Goal: Complete application form: Complete application form

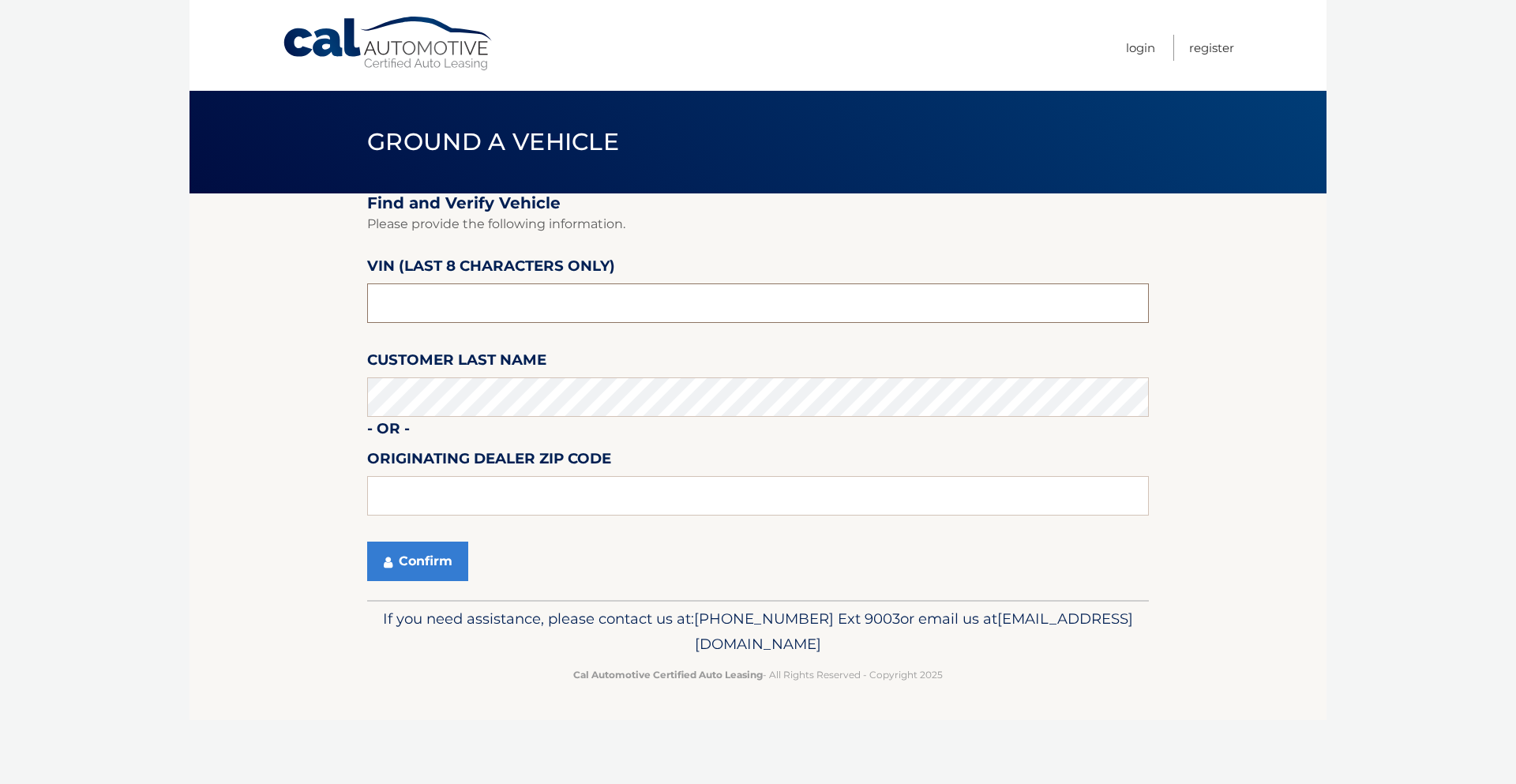
click at [565, 307] on input "text" at bounding box center [758, 303] width 782 height 40
click at [561, 321] on input "text" at bounding box center [758, 303] width 782 height 40
type input "nc212686"
click at [442, 562] on button "Confirm" at bounding box center [417, 561] width 101 height 40
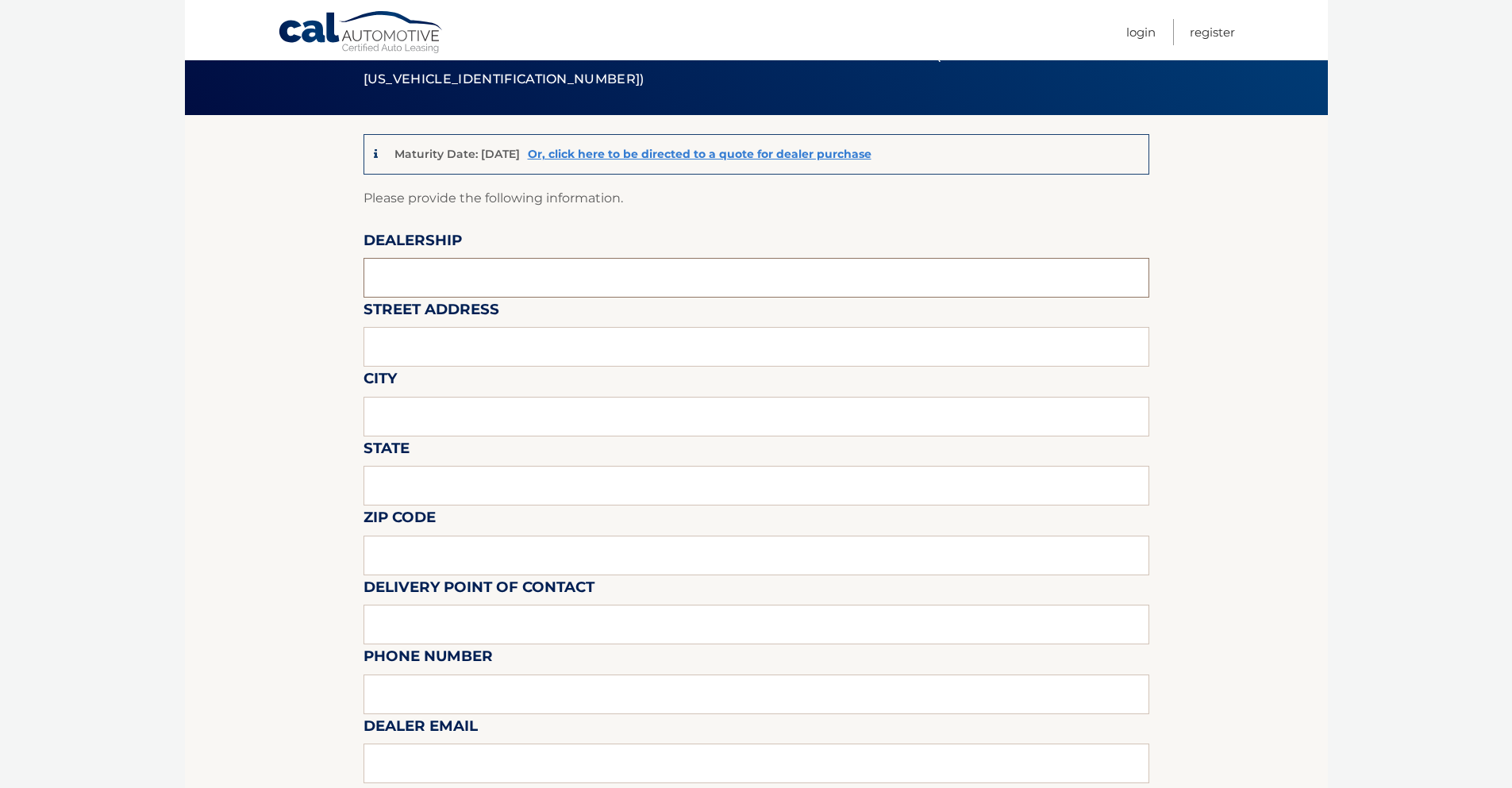
click at [455, 268] on input "text" at bounding box center [756, 277] width 786 height 40
type input "Tasca CDJRF Of Kingston"
type input "129 Route 28"
type input "[GEOGRAPHIC_DATA]"
type input "NY"
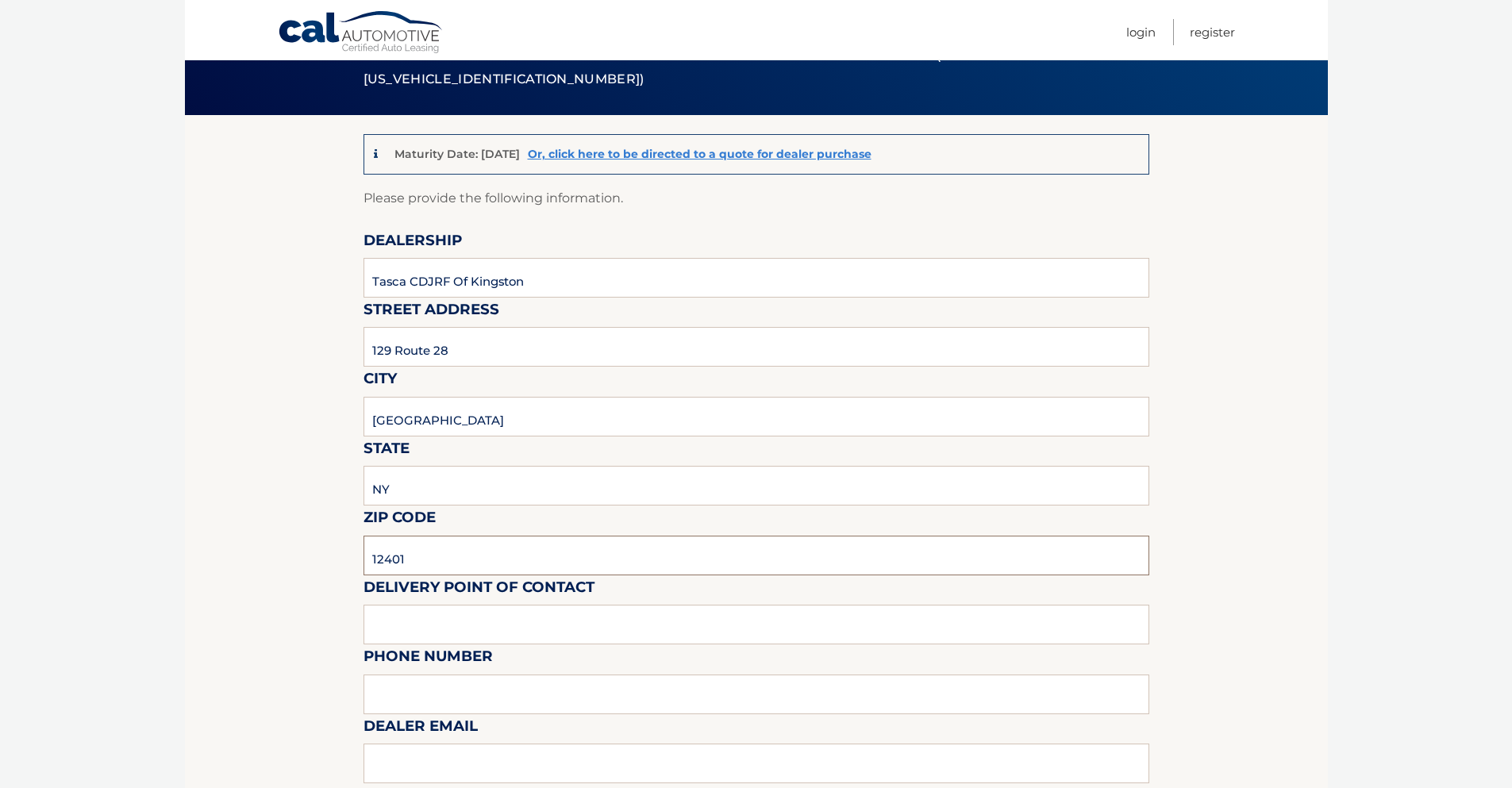
type input "12401"
type input "[PERSON_NAME]"
type input "8"
type input "8453315080"
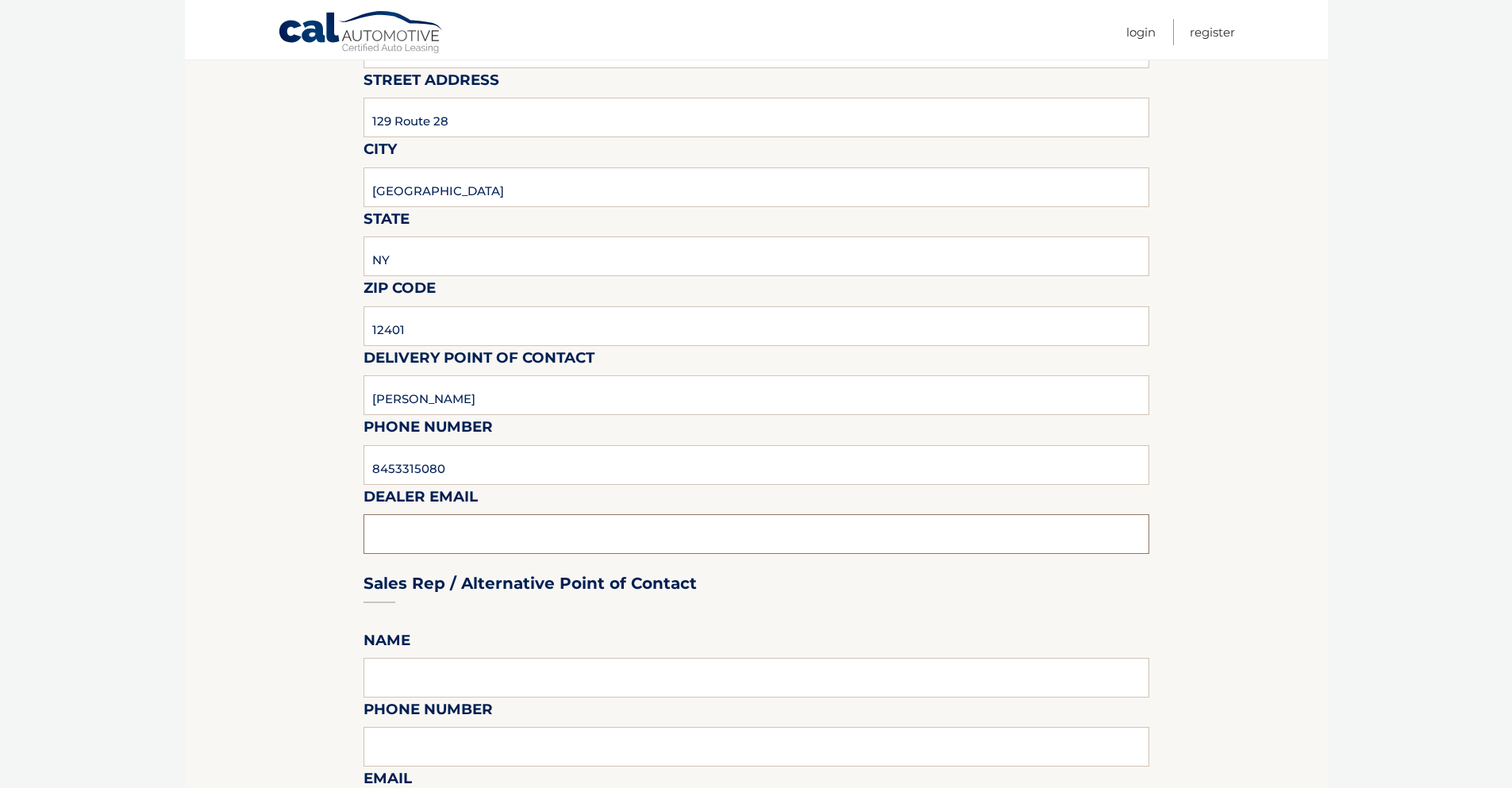
scroll to position [318, 0]
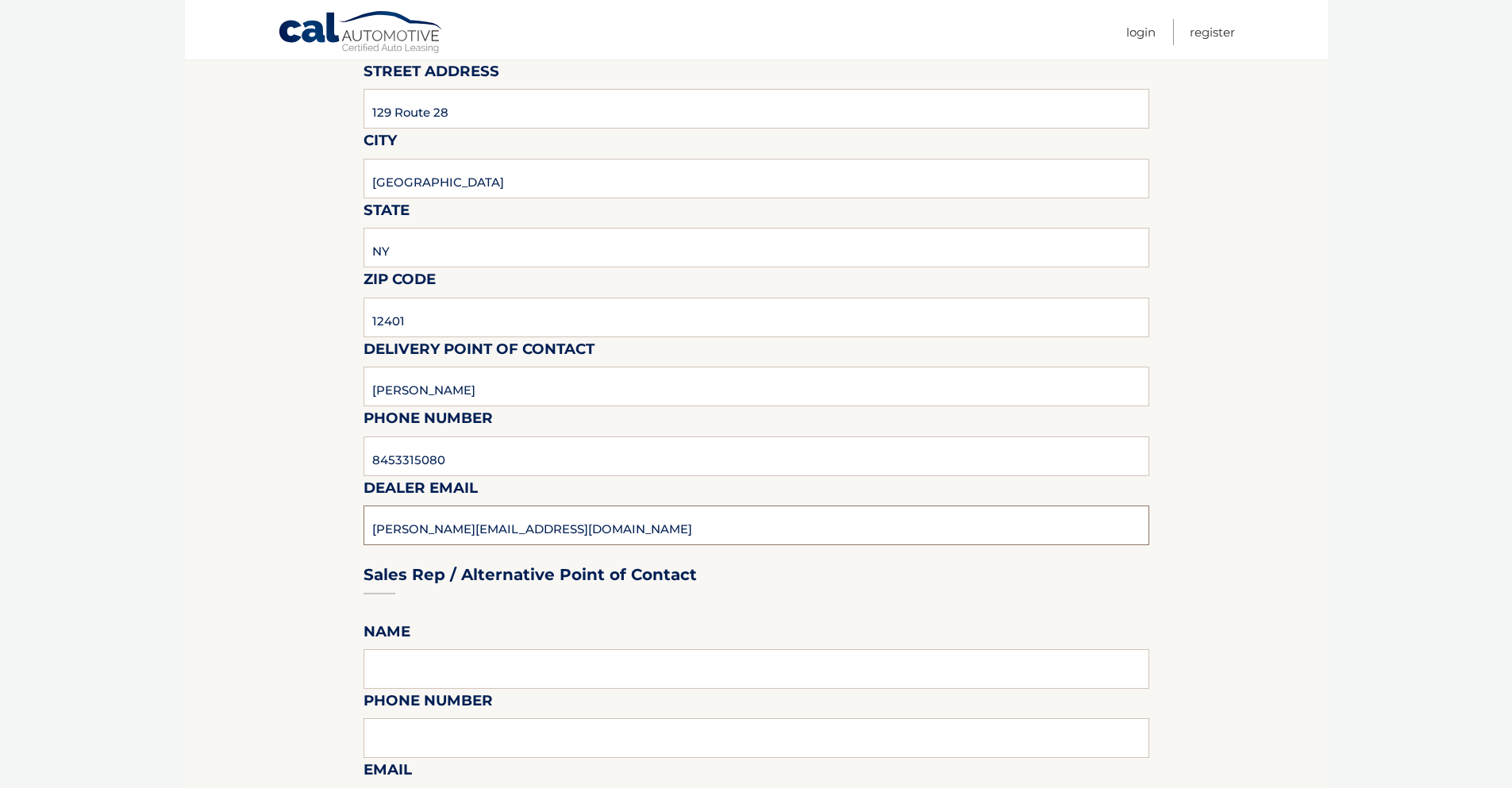
type input "[PERSON_NAME][EMAIL_ADDRESS][DOMAIN_NAME]"
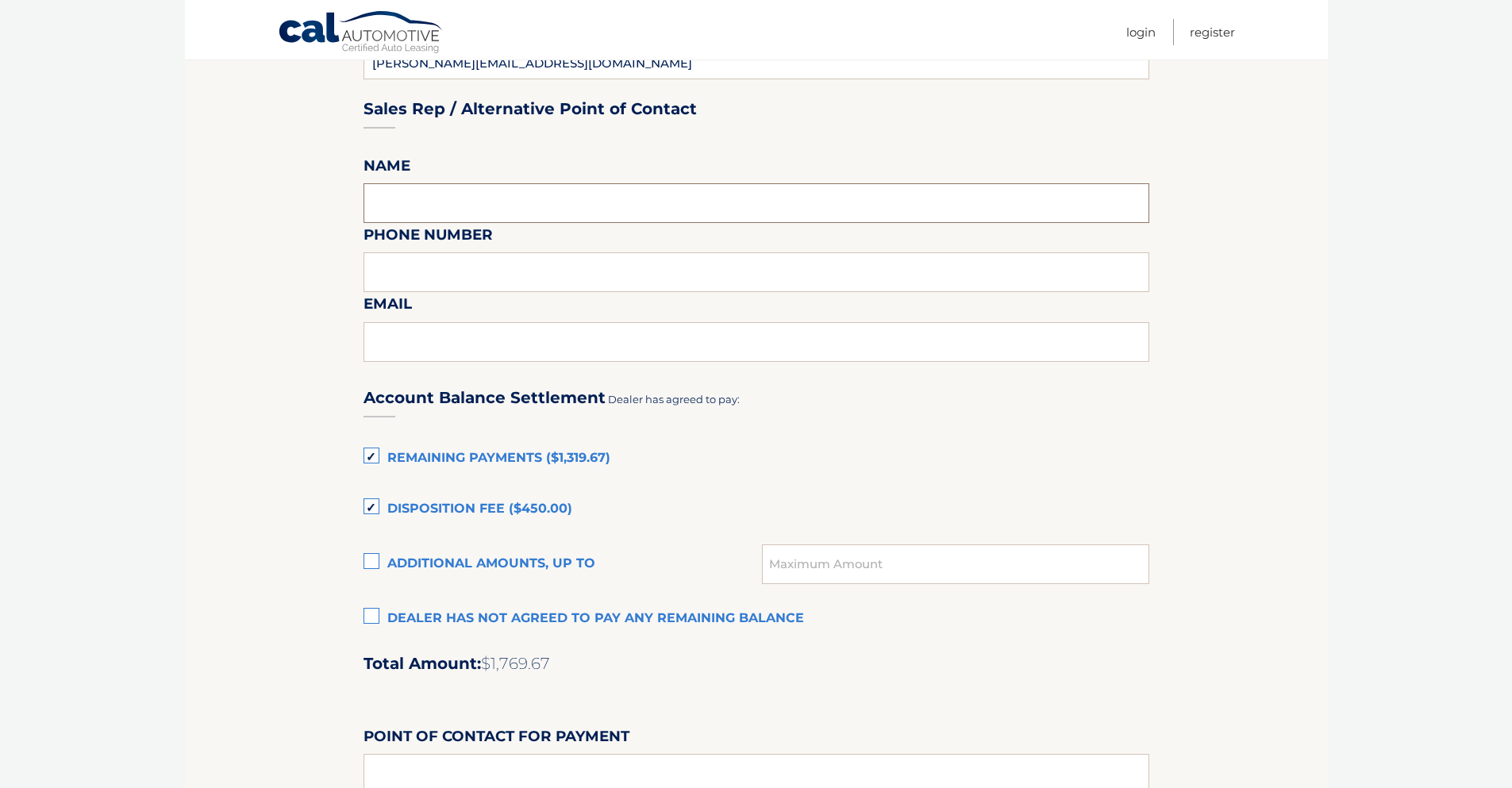
scroll to position [793, 0]
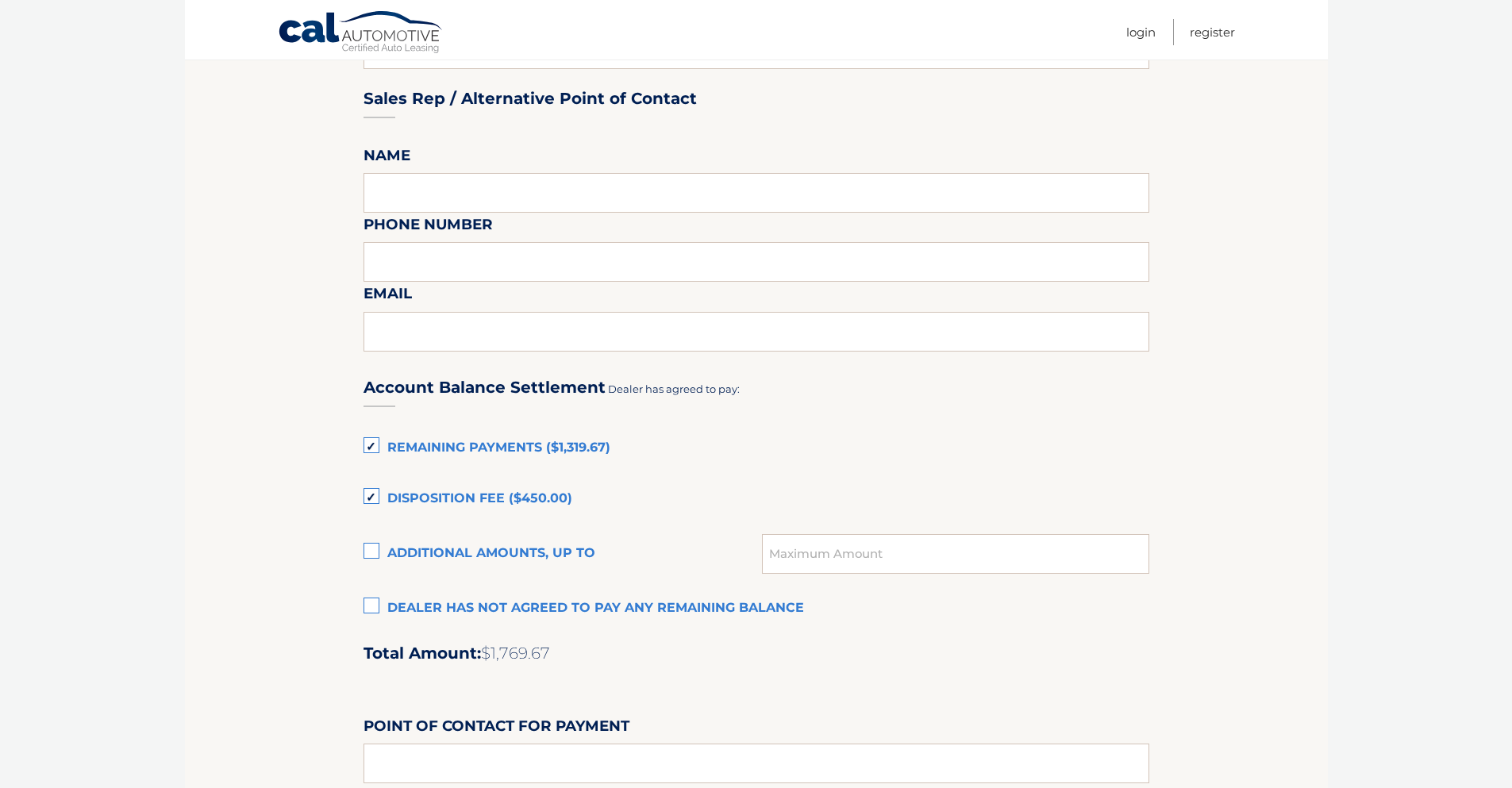
click at [413, 493] on label "Disposition Fee ($450.00)" at bounding box center [756, 499] width 786 height 32
click at [0, 0] on input "Disposition Fee ($450.00)" at bounding box center [0, 0] width 0 height 0
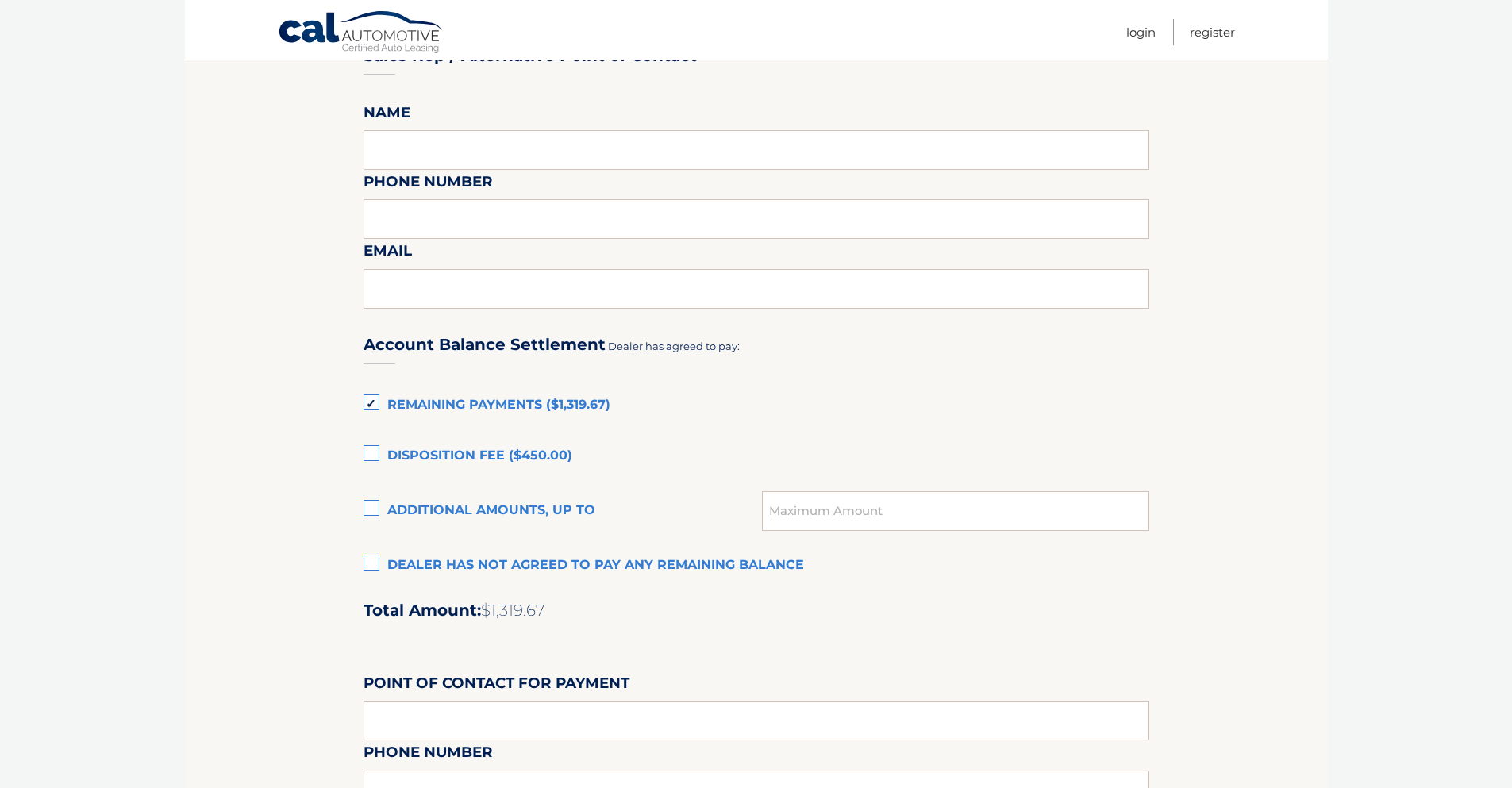
scroll to position [873, 0]
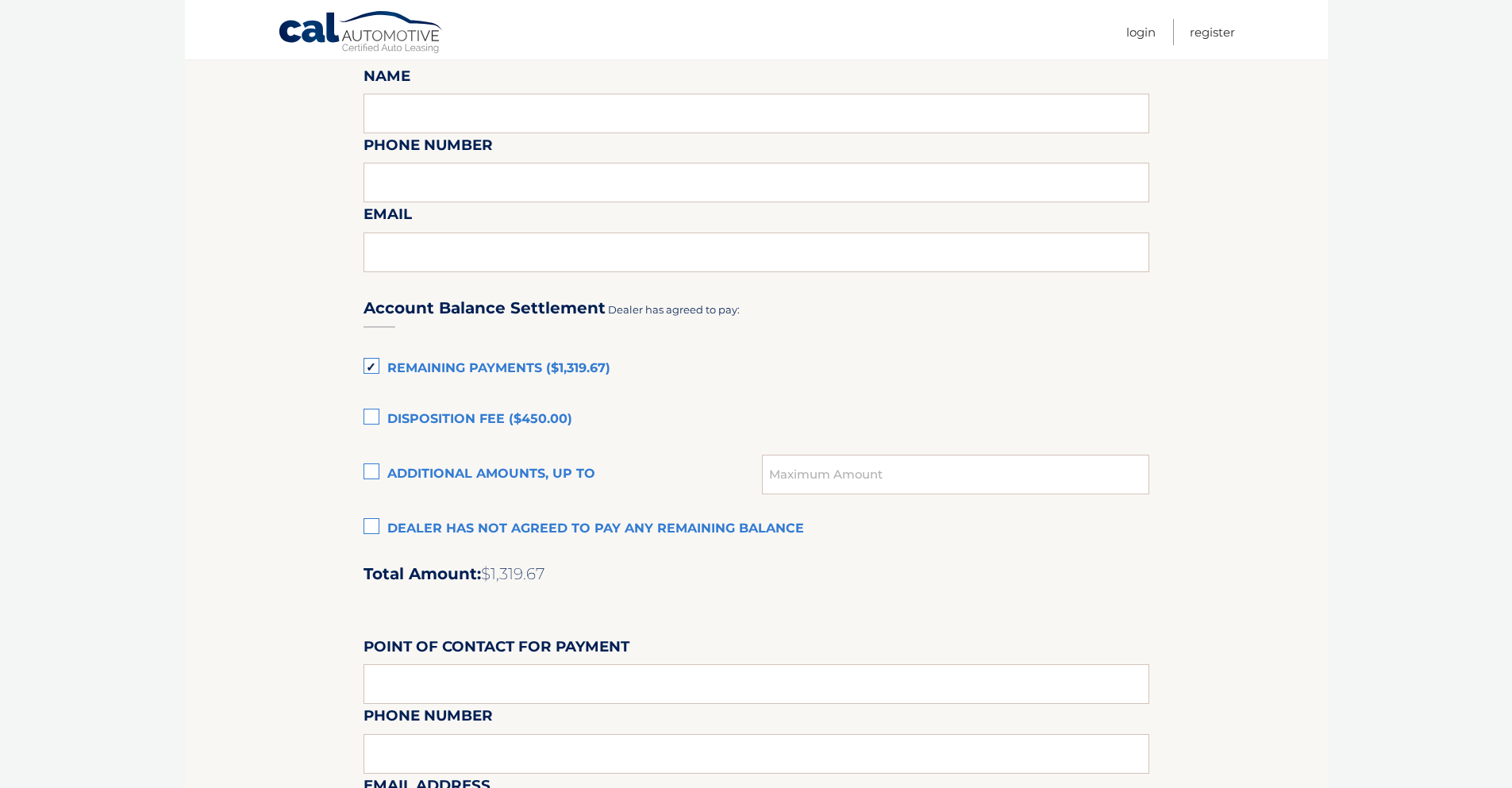
click at [383, 524] on label "Dealer has not agreed to pay any remaining balance" at bounding box center [756, 529] width 786 height 32
click at [0, 0] on input "Dealer has not agreed to pay any remaining balance" at bounding box center [0, 0] width 0 height 0
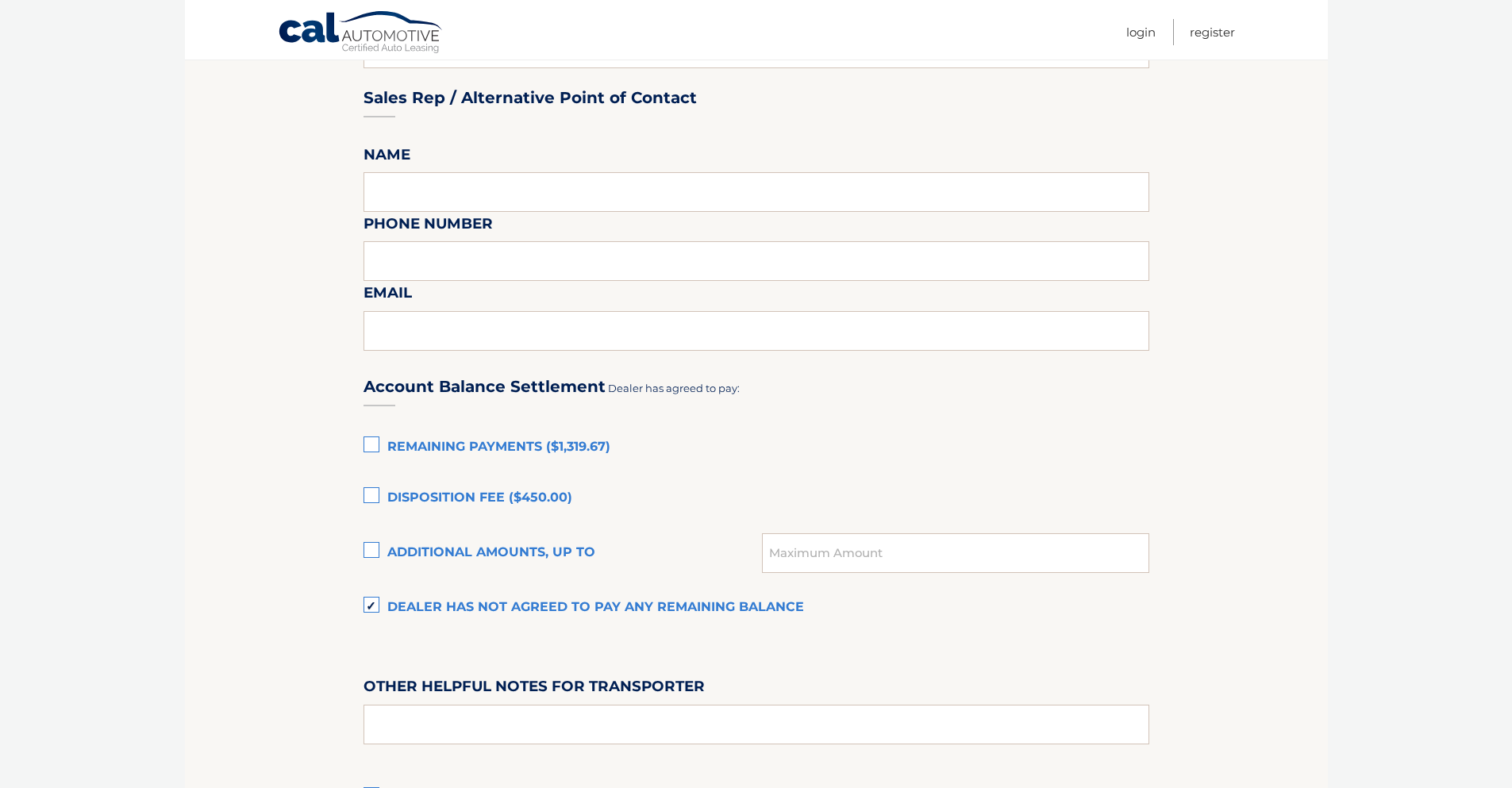
scroll to position [793, 0]
click at [531, 440] on label "Remaining Payments ($1,319.67)" at bounding box center [756, 448] width 786 height 32
click at [0, 0] on input "Remaining Payments ($1,319.67)" at bounding box center [0, 0] width 0 height 0
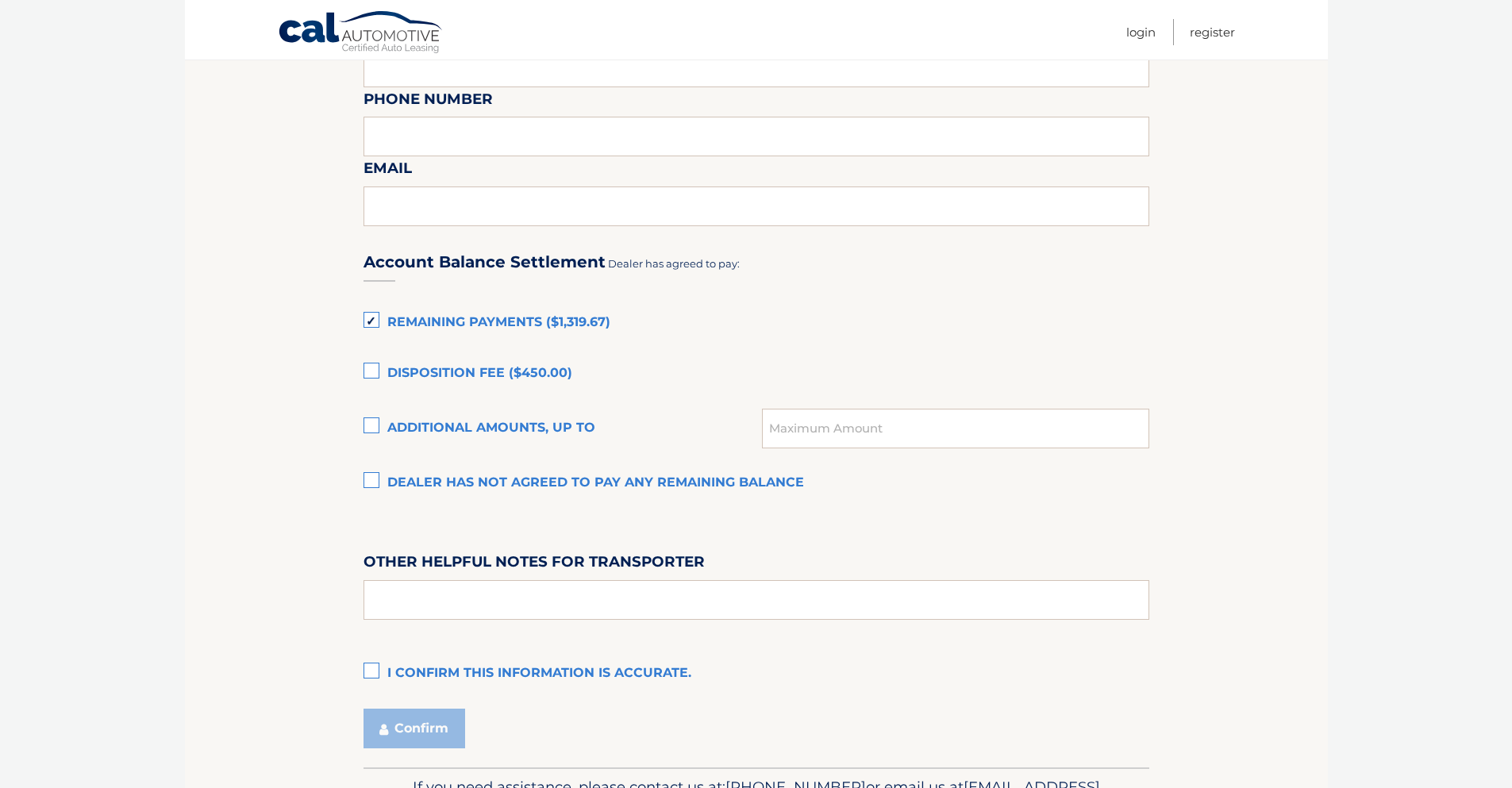
scroll to position [1019, 0]
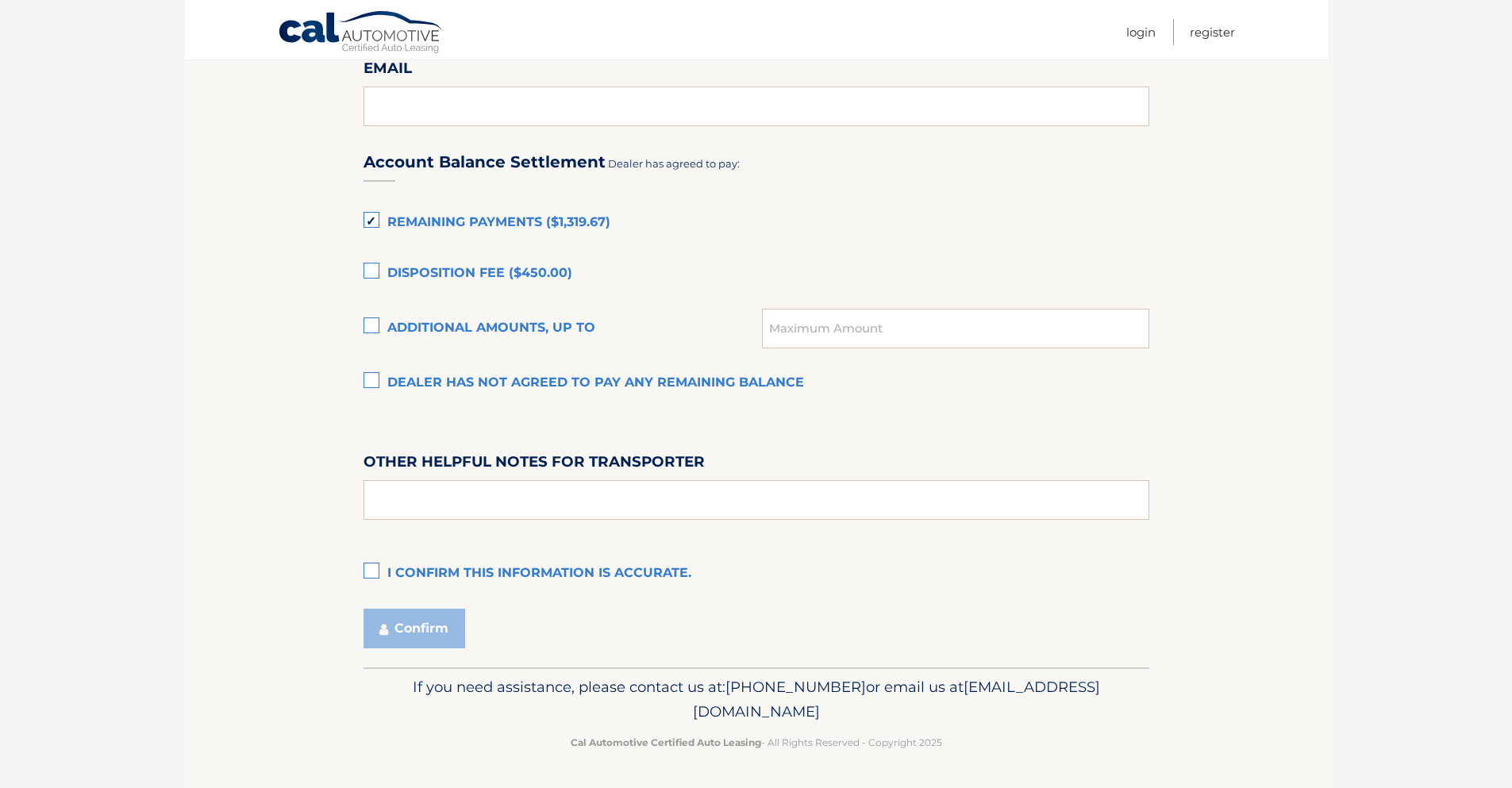
click at [411, 570] on label "I confirm this information is accurate." at bounding box center [756, 574] width 786 height 32
click at [0, 0] on input "I confirm this information is accurate." at bounding box center [0, 0] width 0 height 0
click at [386, 622] on button "Confirm" at bounding box center [414, 628] width 102 height 40
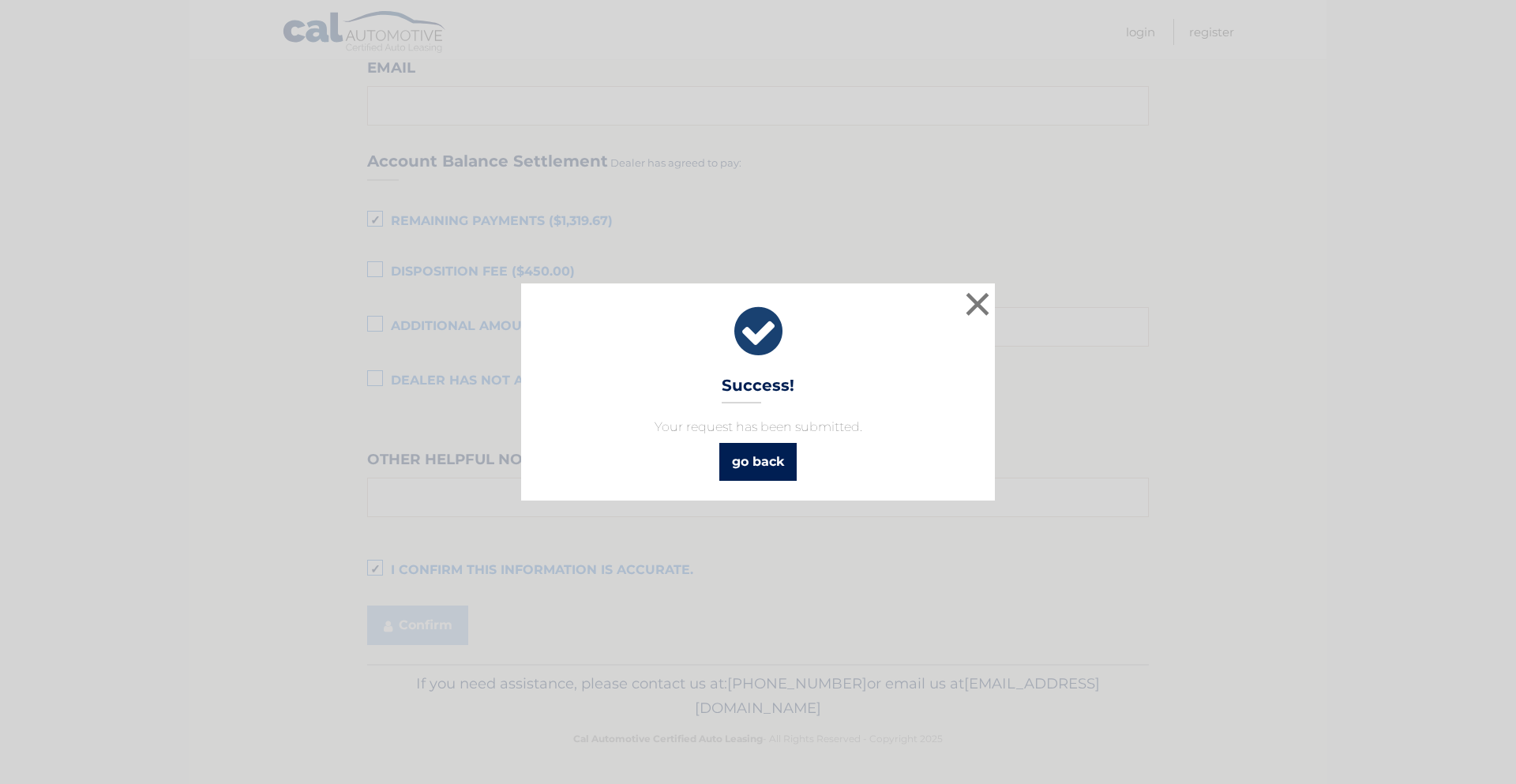
click at [751, 466] on link "go back" at bounding box center [758, 461] width 77 height 38
